Goal: Information Seeking & Learning: Learn about a topic

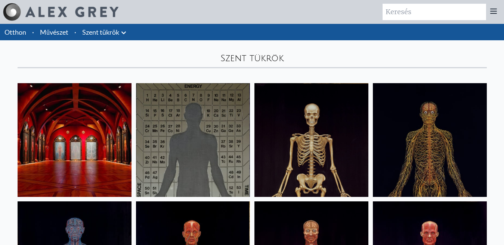
click at [103, 115] on img at bounding box center [75, 140] width 114 height 114
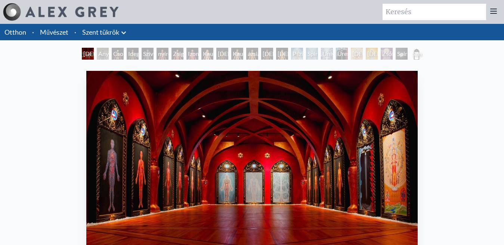
click at [98, 54] on font "Anyagi világ" at bounding box center [107, 58] width 18 height 16
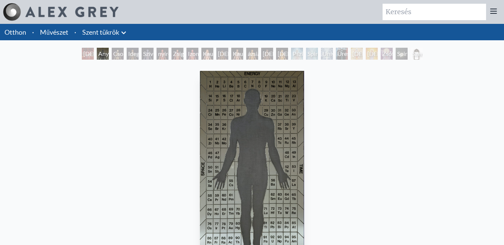
click at [128, 51] on font "Idegrendszer" at bounding box center [145, 53] width 34 height 7
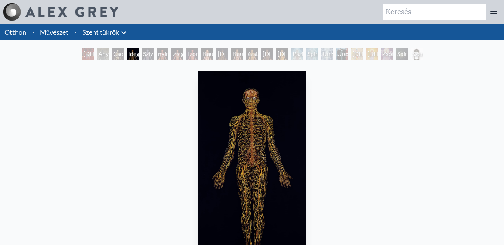
click at [158, 52] on font "nyirokrendszer" at bounding box center [177, 53] width 39 height 7
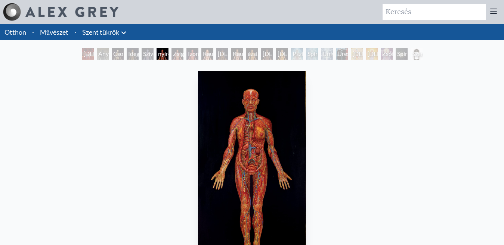
click at [190, 52] on font "Izomrendszer" at bounding box center [205, 53] width 35 height 7
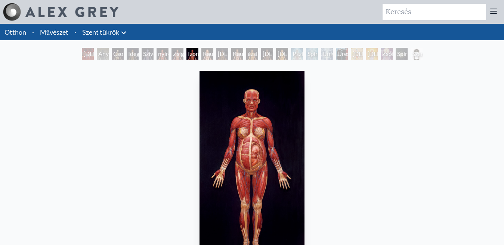
click at [219, 53] on font "Afrikai nő" at bounding box center [251, 58] width 66 height 16
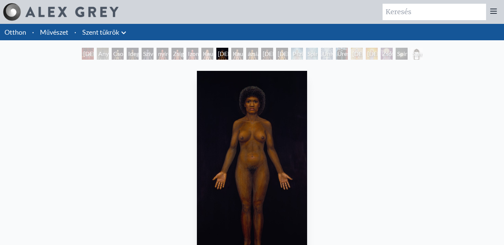
click at [243, 54] on font "Kaukázusi férfi" at bounding box center [246, 58] width 27 height 16
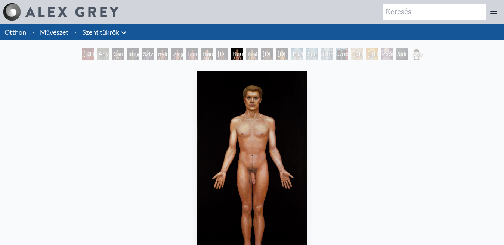
click at [264, 54] on font "Afrikai férfi" at bounding box center [295, 58] width 66 height 16
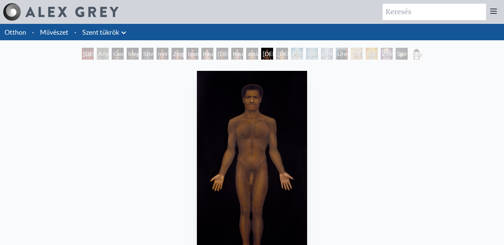
click at [234, 54] on font "Kaukázusi férfi" at bounding box center [246, 58] width 27 height 16
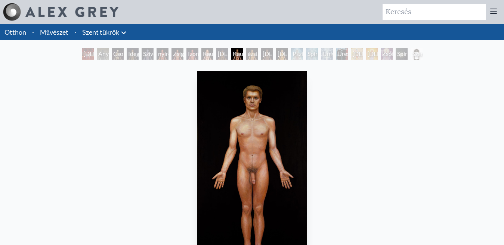
click at [264, 51] on font "Afrikai férfi" at bounding box center [295, 58] width 66 height 16
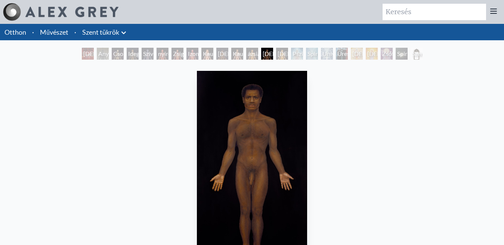
click at [288, 52] on font "ázsiai nő" at bounding box center [310, 58] width 66 height 16
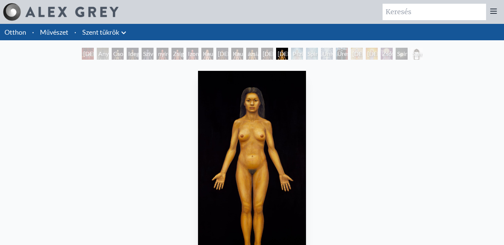
click at [302, 52] on font "Pszichikus energiarendszer" at bounding box center [312, 58] width 41 height 16
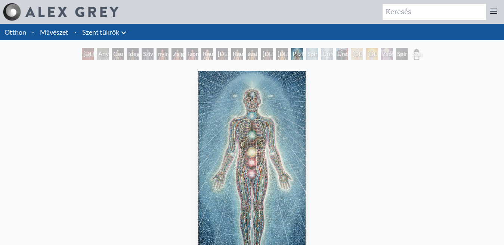
click at [340, 50] on font "Üresség Tiszta Fény" at bounding box center [347, 62] width 21 height 25
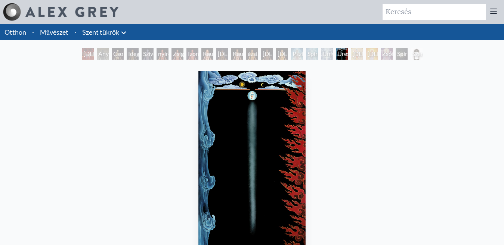
click at [373, 52] on font "Krisztus" at bounding box center [400, 53] width 66 height 7
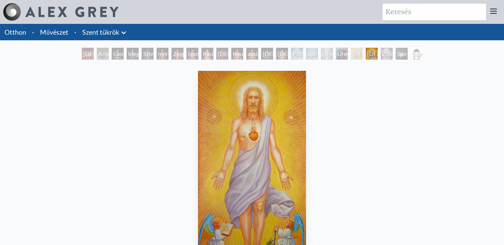
click at [389, 52] on font "Zsófia" at bounding box center [390, 53] width 16 height 7
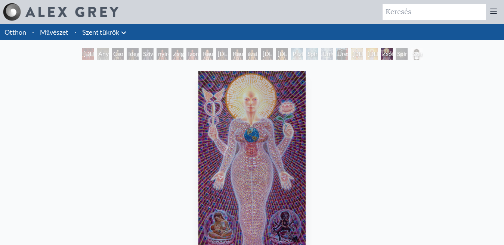
click at [402, 53] on font "Spirituális világ" at bounding box center [410, 58] width 26 height 16
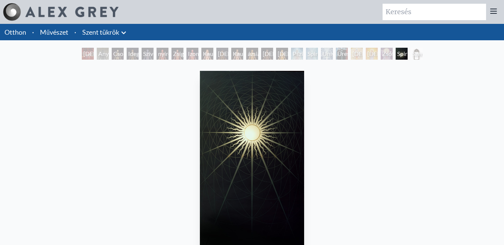
click at [85, 53] on font "Szent Tükrök Szobája, Entheon" at bounding box center [116, 62] width 66 height 25
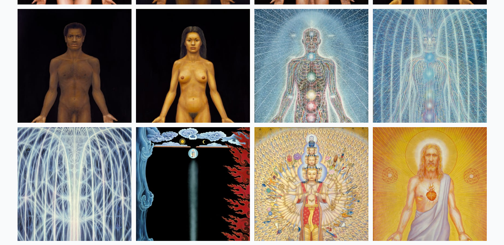
scroll to position [644, 0]
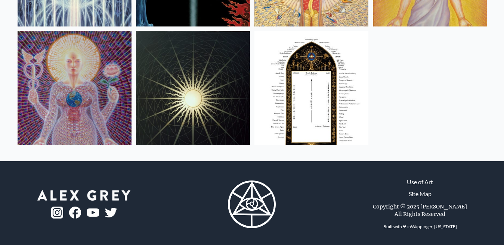
click at [309, 96] on img at bounding box center [311, 88] width 114 height 114
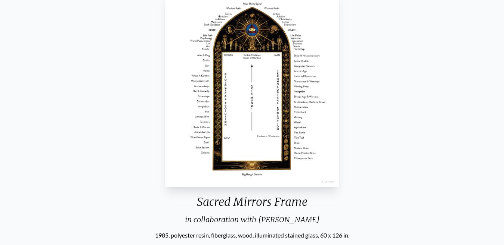
scroll to position [70, 0]
